Goal: Task Accomplishment & Management: Manage account settings

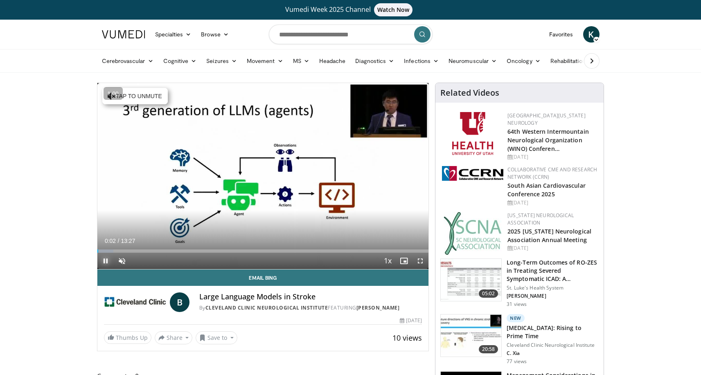
drag, startPoint x: 101, startPoint y: 261, endPoint x: 108, endPoint y: 263, distance: 6.7
click at [101, 261] on span "Video Player" at bounding box center [105, 261] width 16 height 16
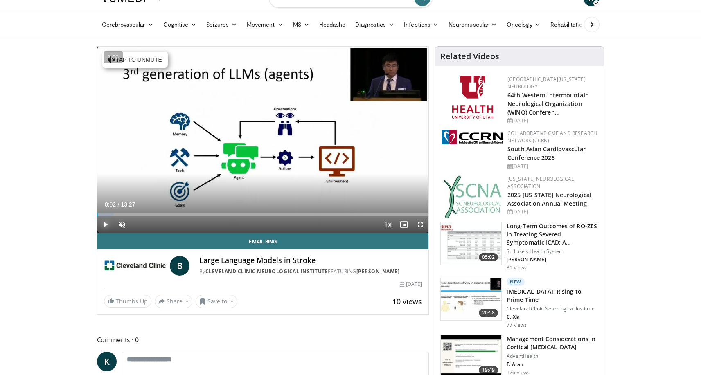
scroll to position [78, 0]
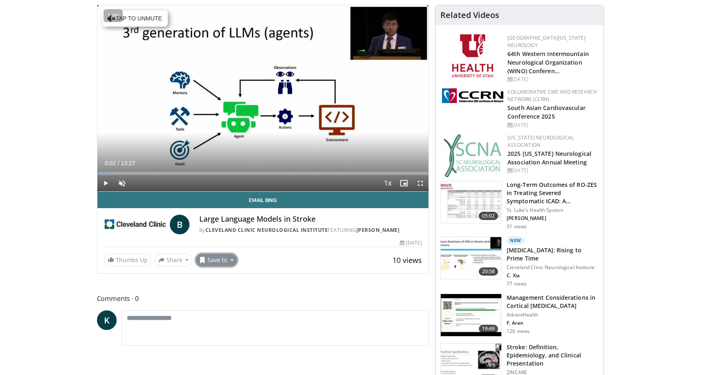
click at [221, 265] on button "Save to" at bounding box center [217, 260] width 42 height 13
click at [236, 279] on span "Add to Favorites" at bounding box center [231, 277] width 50 height 9
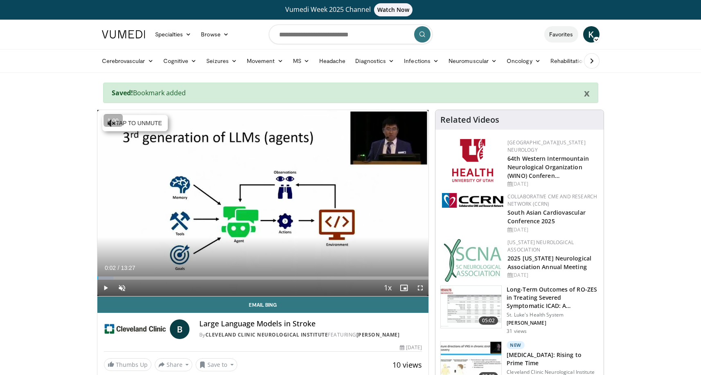
click at [570, 33] on link "Favorites" at bounding box center [561, 34] width 34 height 16
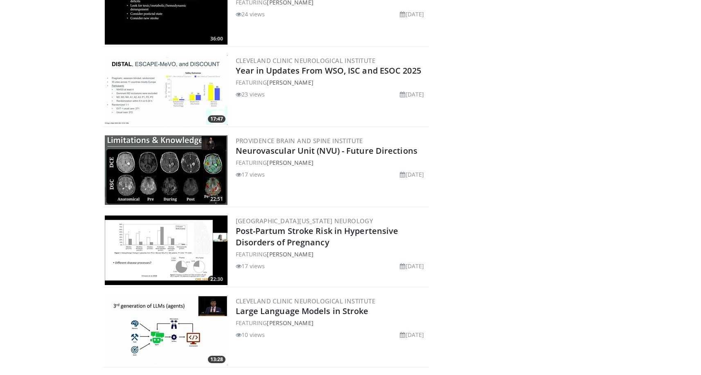
scroll to position [2003, 0]
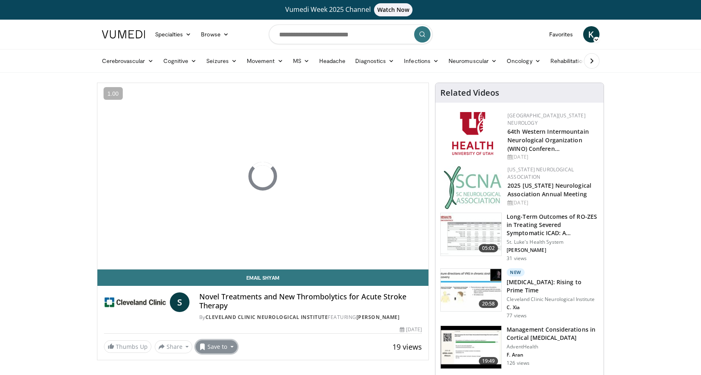
click at [219, 347] on button "Save to" at bounding box center [217, 346] width 42 height 13
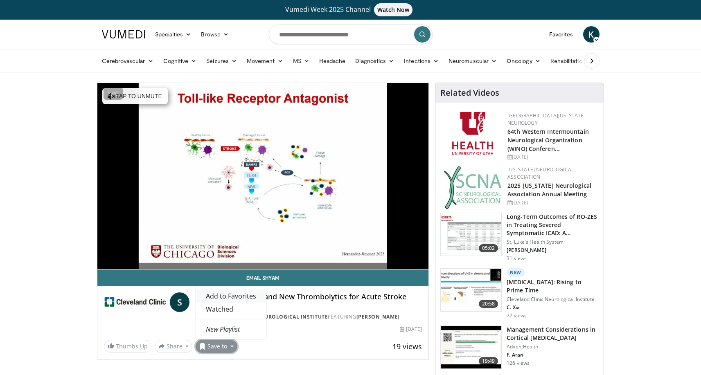
click at [249, 299] on span "Add to Favorites" at bounding box center [231, 296] width 50 height 9
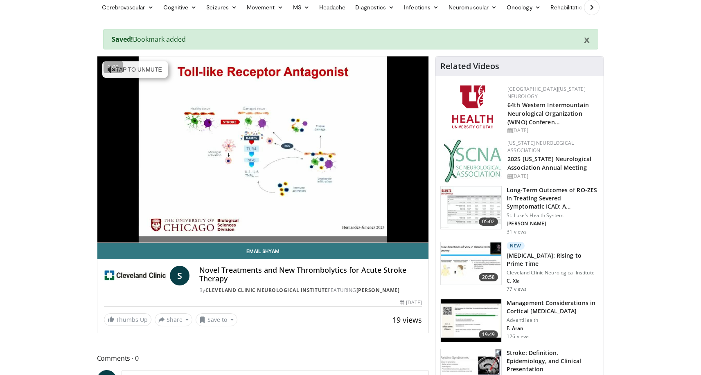
scroll to position [83, 0]
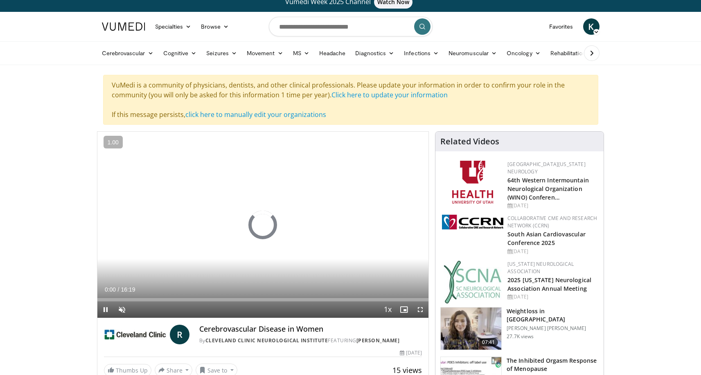
scroll to position [84, 0]
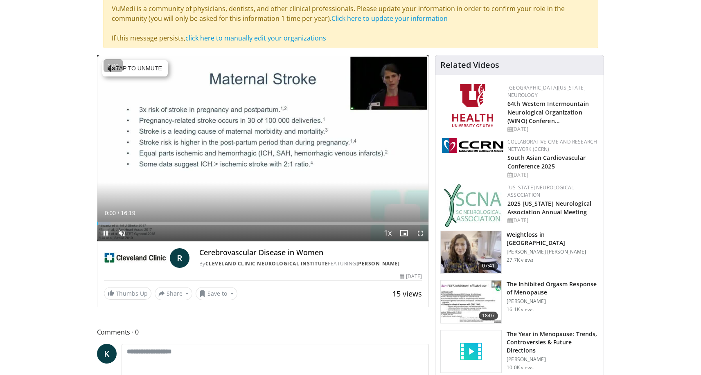
click at [108, 234] on span "Video Player" at bounding box center [105, 233] width 16 height 16
click at [215, 298] on button "Save to" at bounding box center [217, 293] width 42 height 13
click at [234, 317] on link "Add to Favorites" at bounding box center [231, 311] width 70 height 13
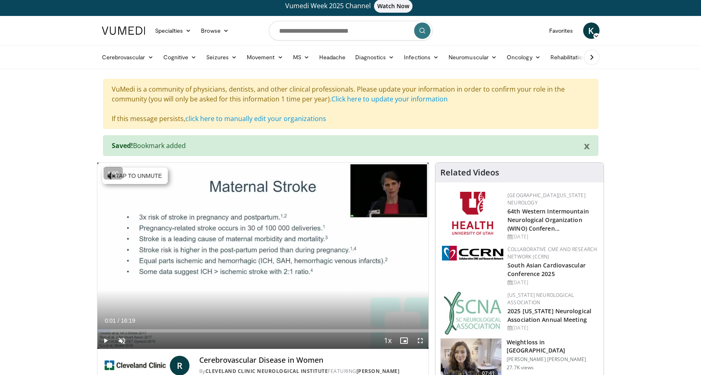
scroll to position [0, 0]
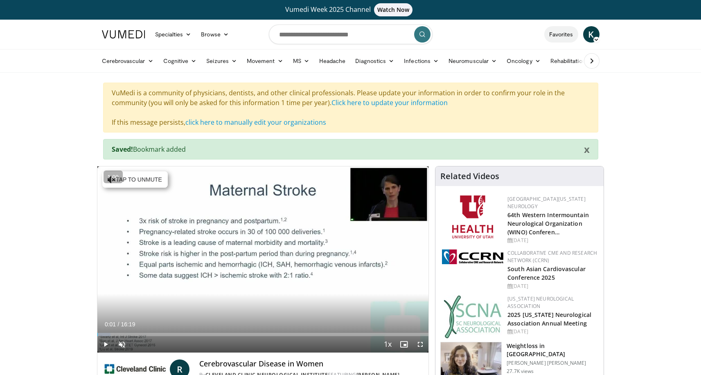
click at [562, 36] on link "Favorites" at bounding box center [561, 34] width 34 height 16
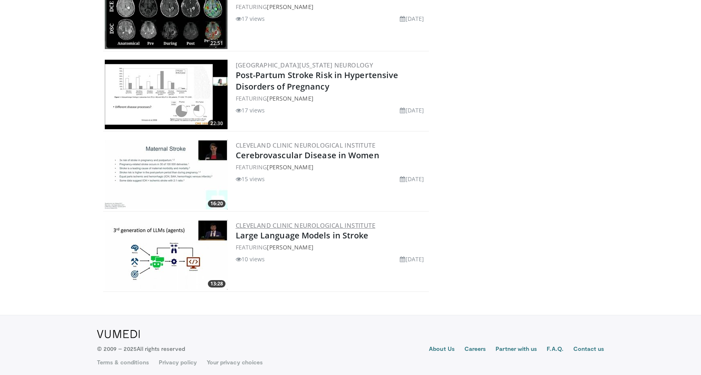
scroll to position [2159, 0]
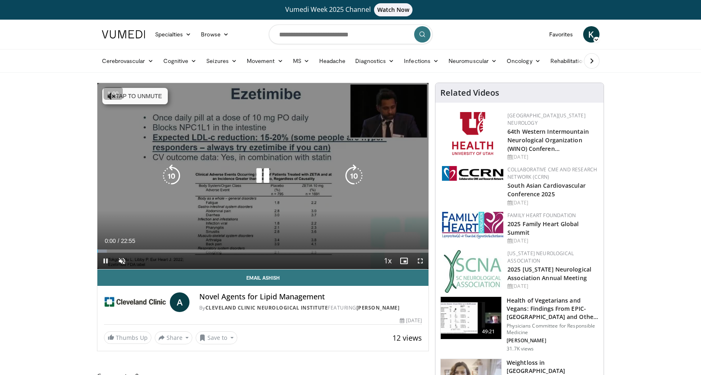
click at [261, 180] on icon "Video Player" at bounding box center [262, 175] width 23 height 23
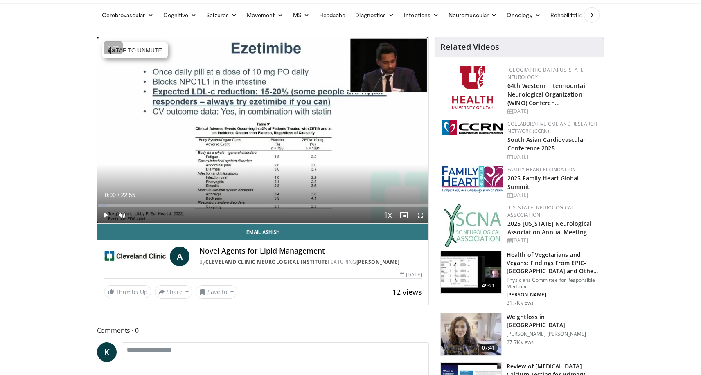
scroll to position [164, 0]
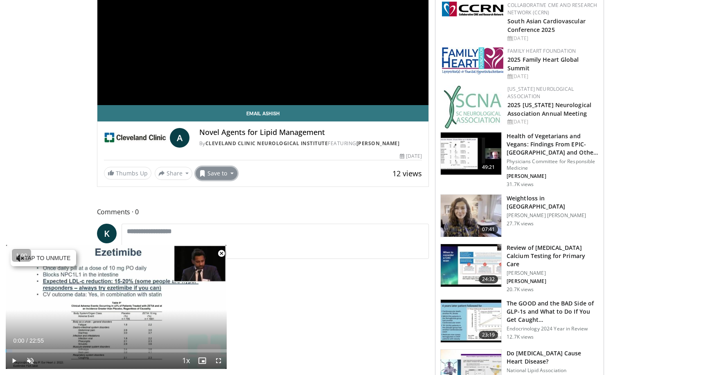
click at [228, 177] on button "Save to" at bounding box center [217, 173] width 42 height 13
click at [232, 195] on link "Add to Favorites" at bounding box center [231, 190] width 70 height 13
click at [228, 178] on button "Save to" at bounding box center [217, 173] width 42 height 13
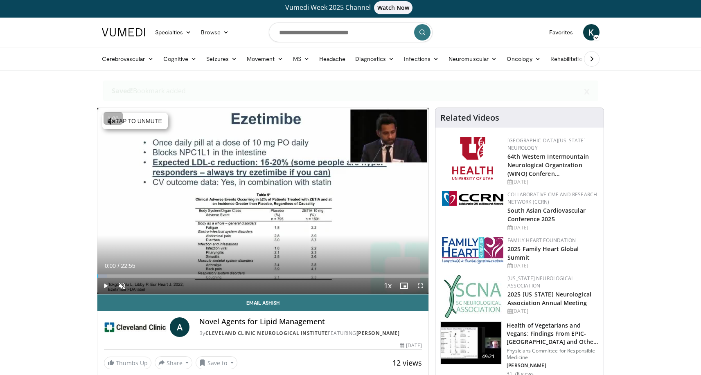
scroll to position [0, 0]
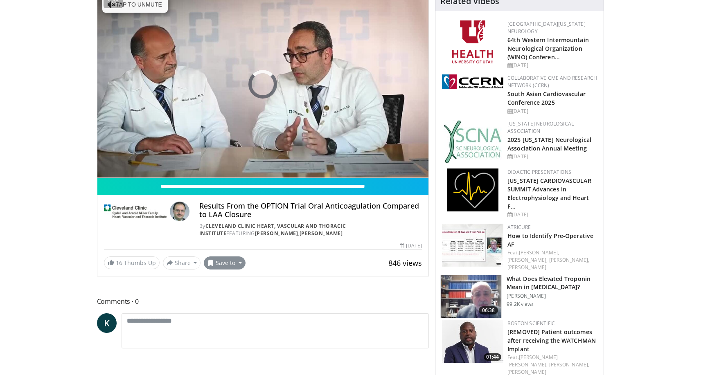
scroll to position [92, 0]
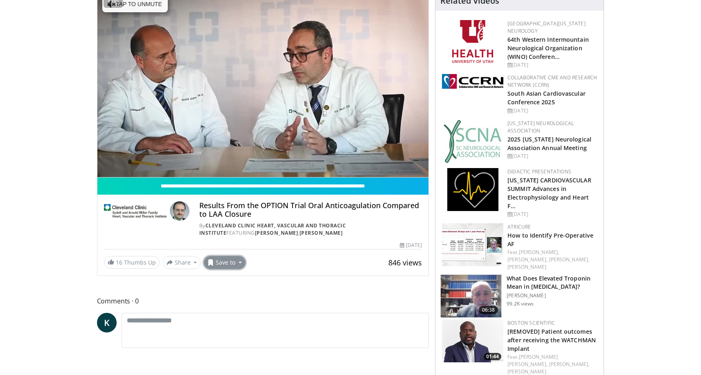
click at [225, 261] on button "Save to" at bounding box center [225, 262] width 42 height 13
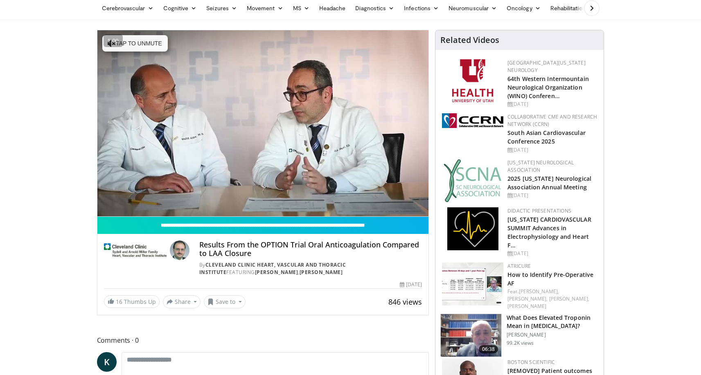
scroll to position [0, 0]
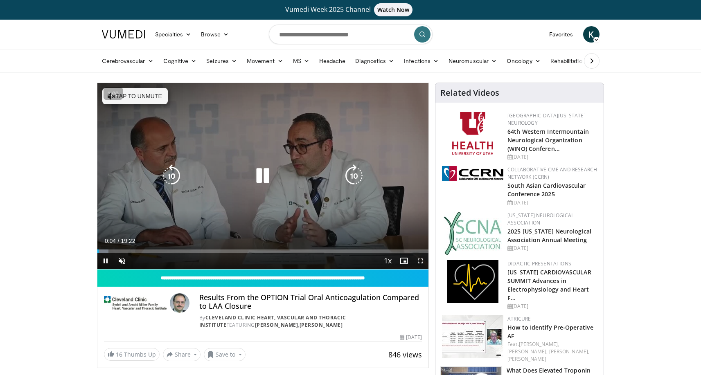
click at [263, 175] on icon "Video Player" at bounding box center [262, 175] width 23 height 23
